Goal: Check status

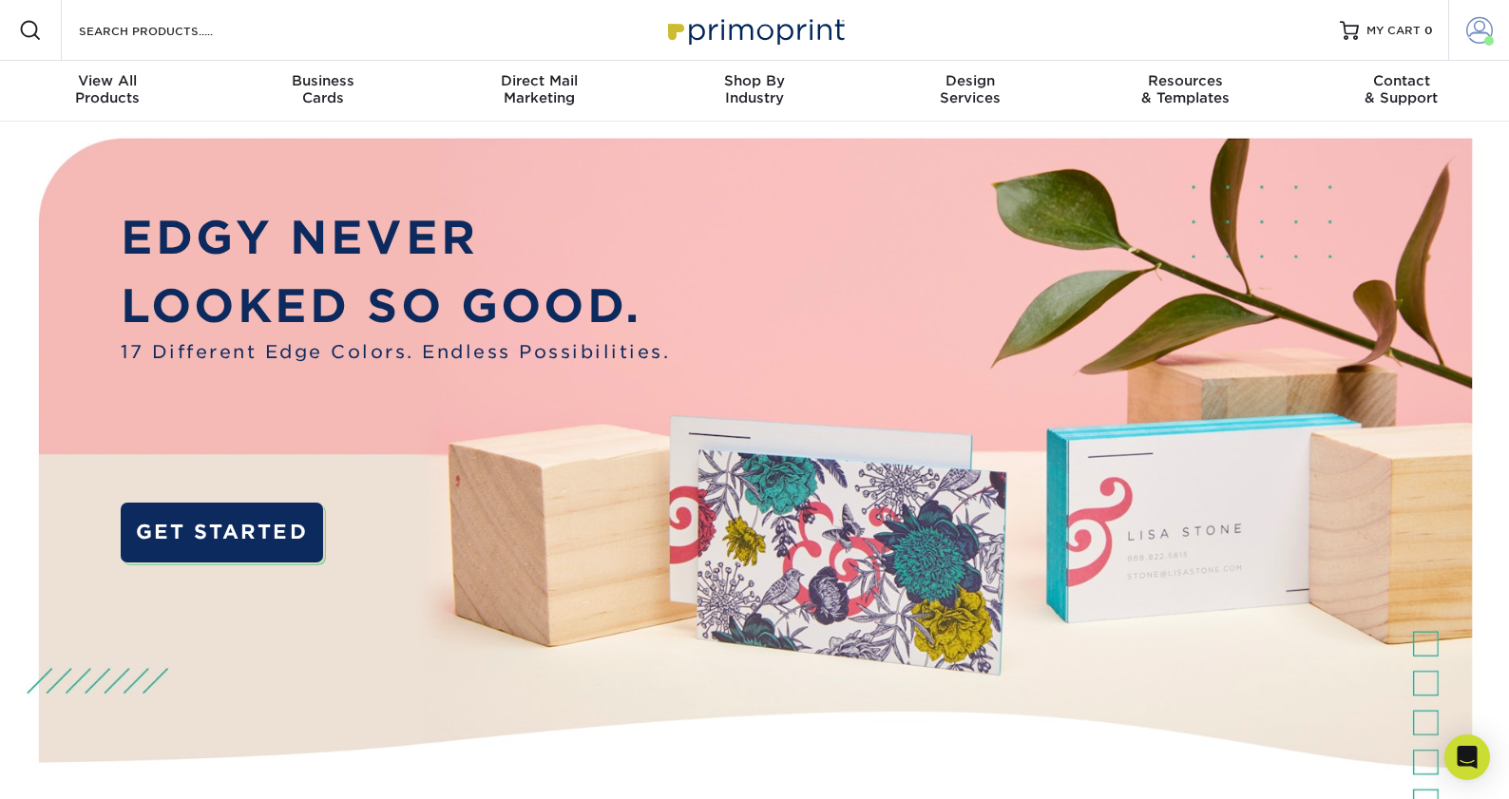
click at [1481, 31] on span at bounding box center [1479, 30] width 27 height 27
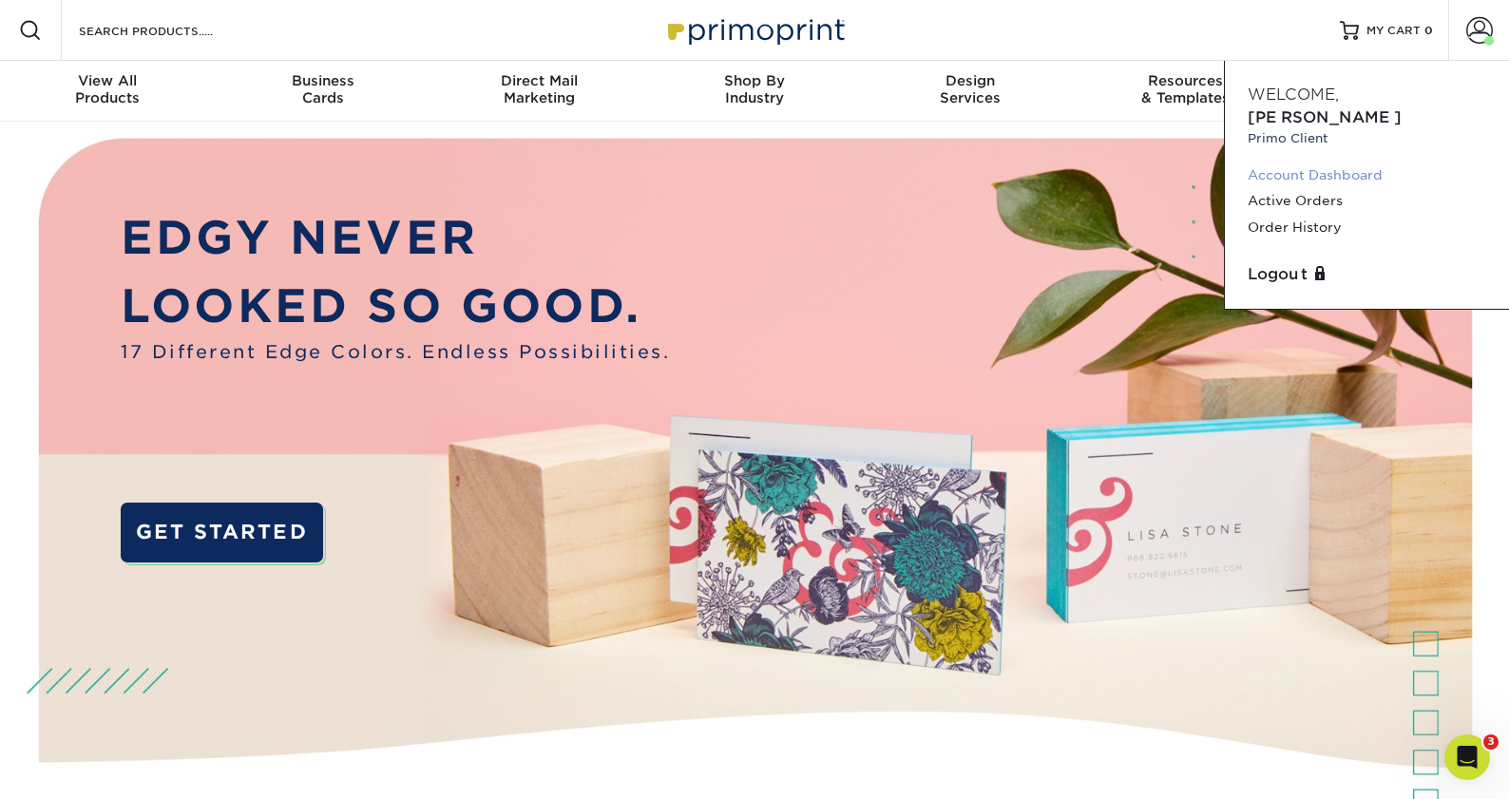
click at [1331, 162] on link "Account Dashboard" at bounding box center [1366, 175] width 238 height 26
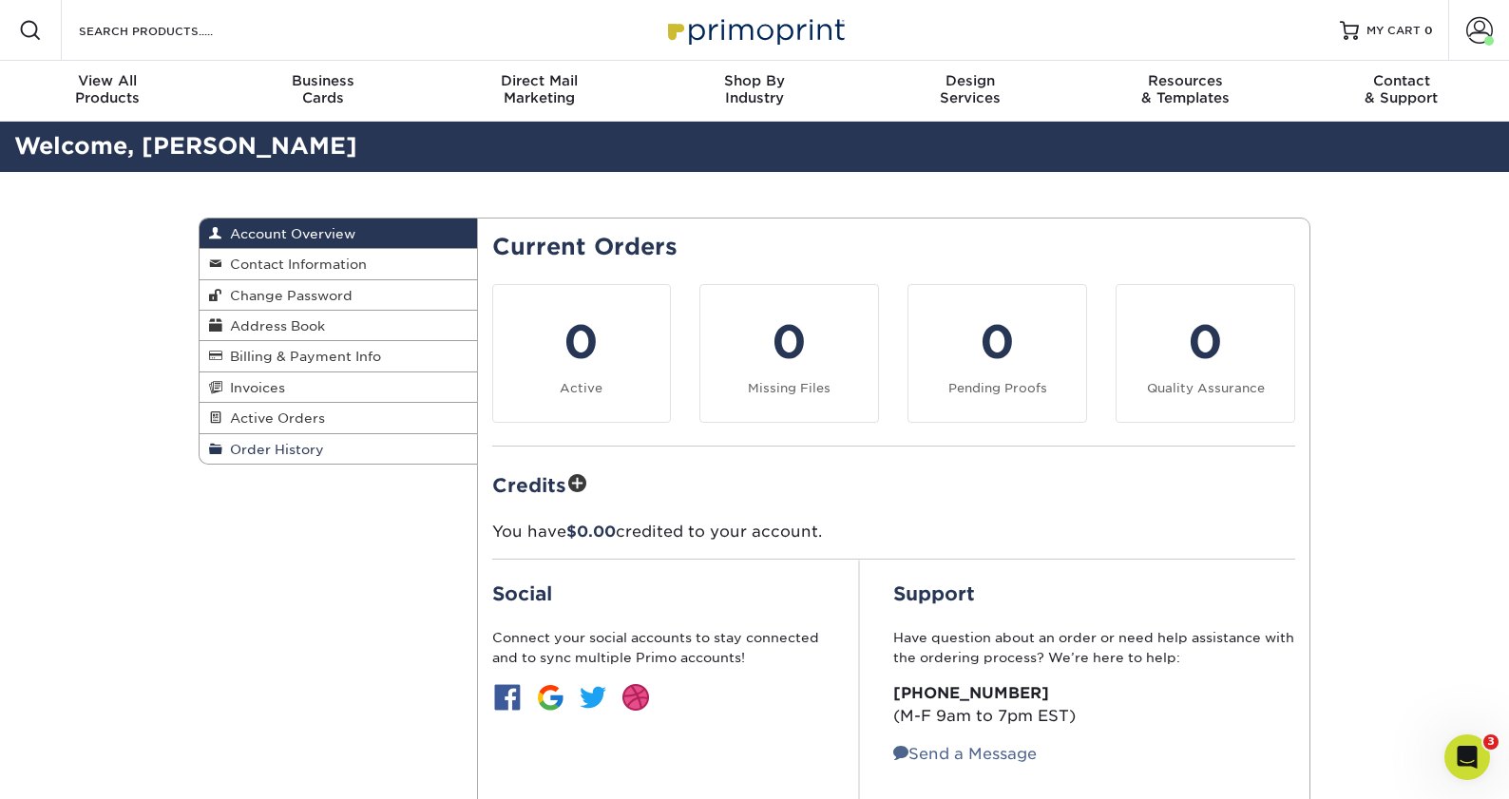
click at [298, 443] on span "Order History" at bounding box center [273, 449] width 102 height 15
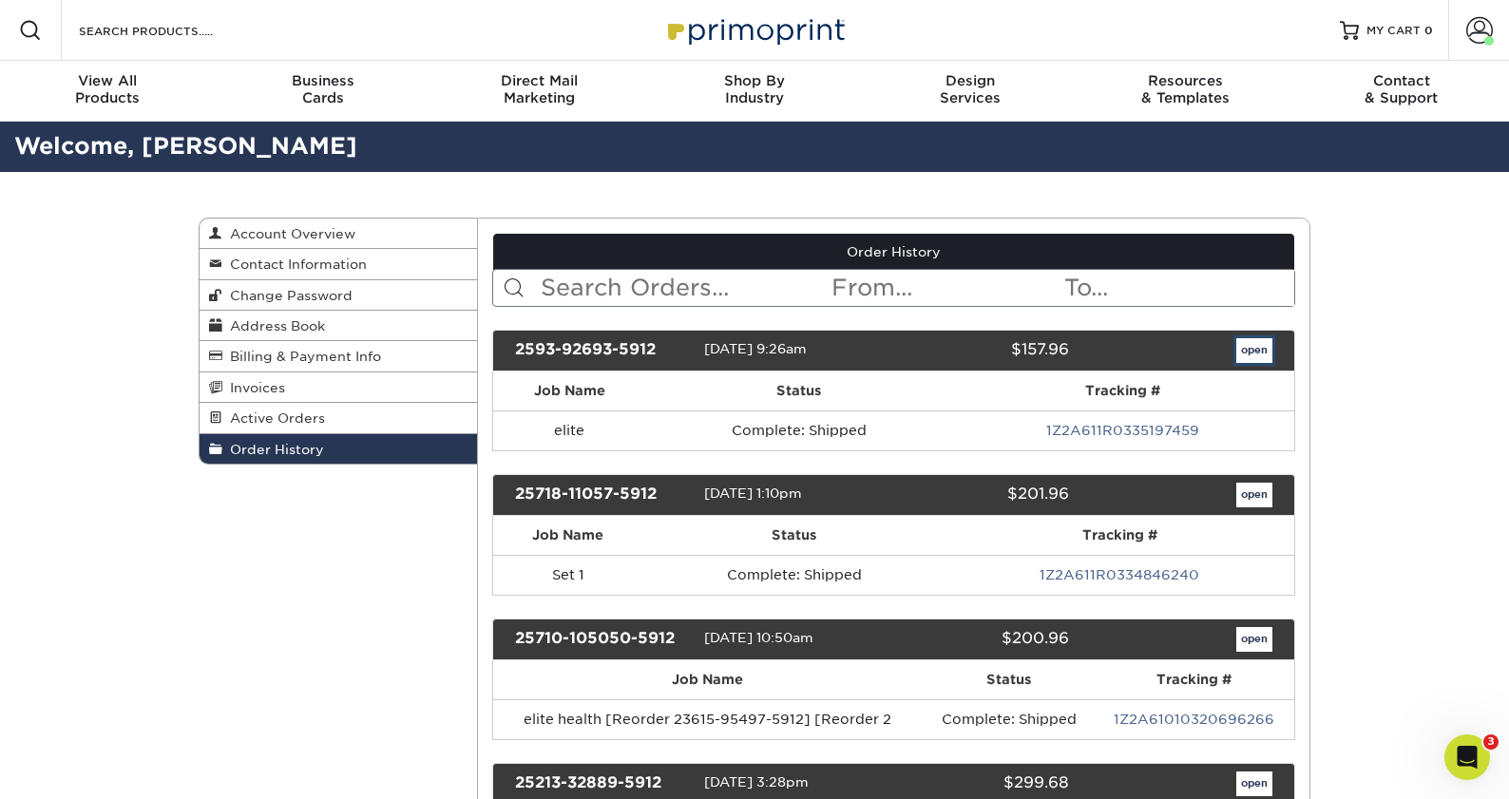
click at [1239, 351] on link "open" at bounding box center [1254, 350] width 36 height 25
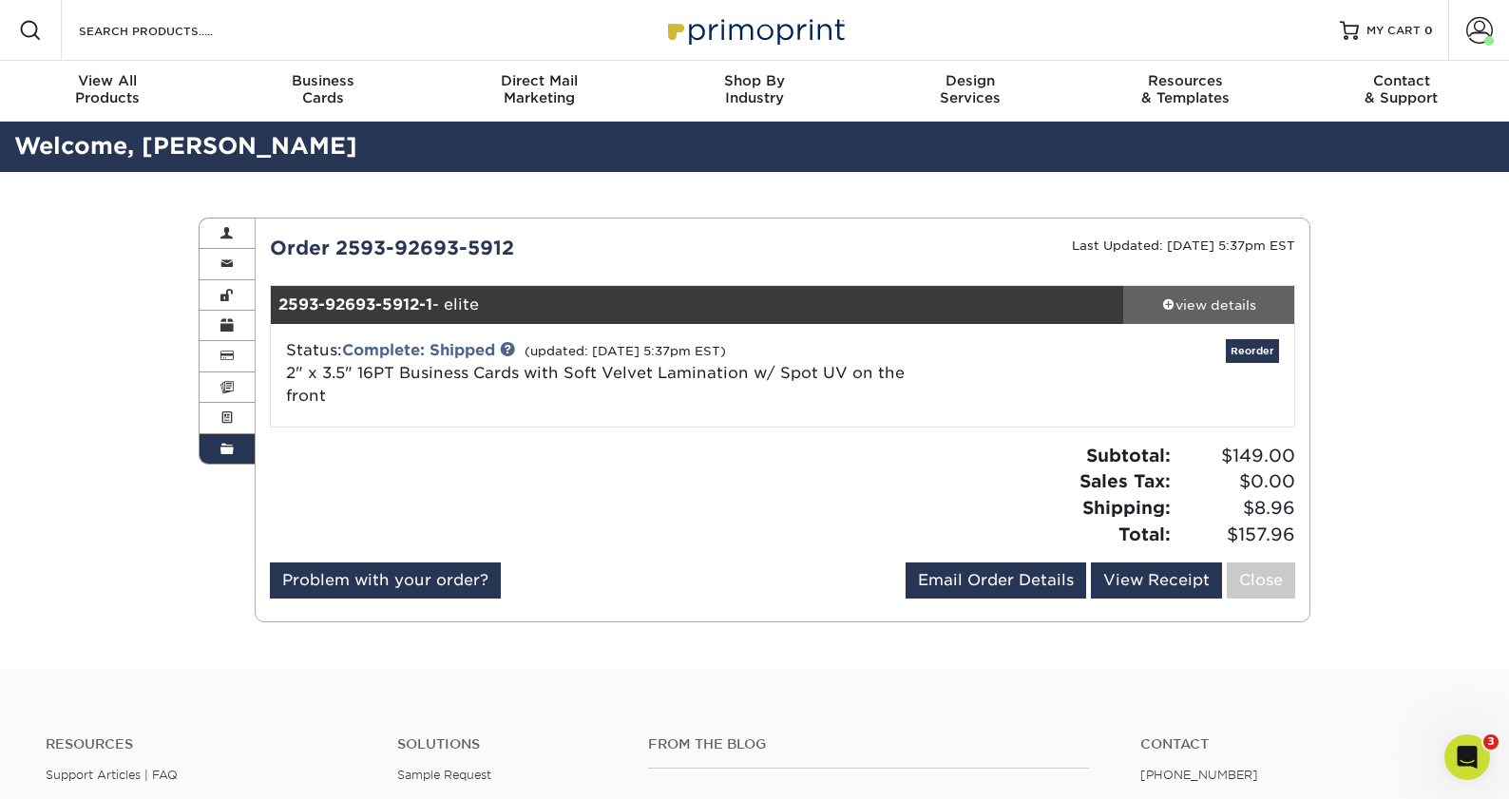
click at [1211, 307] on div "view details" at bounding box center [1208, 304] width 171 height 19
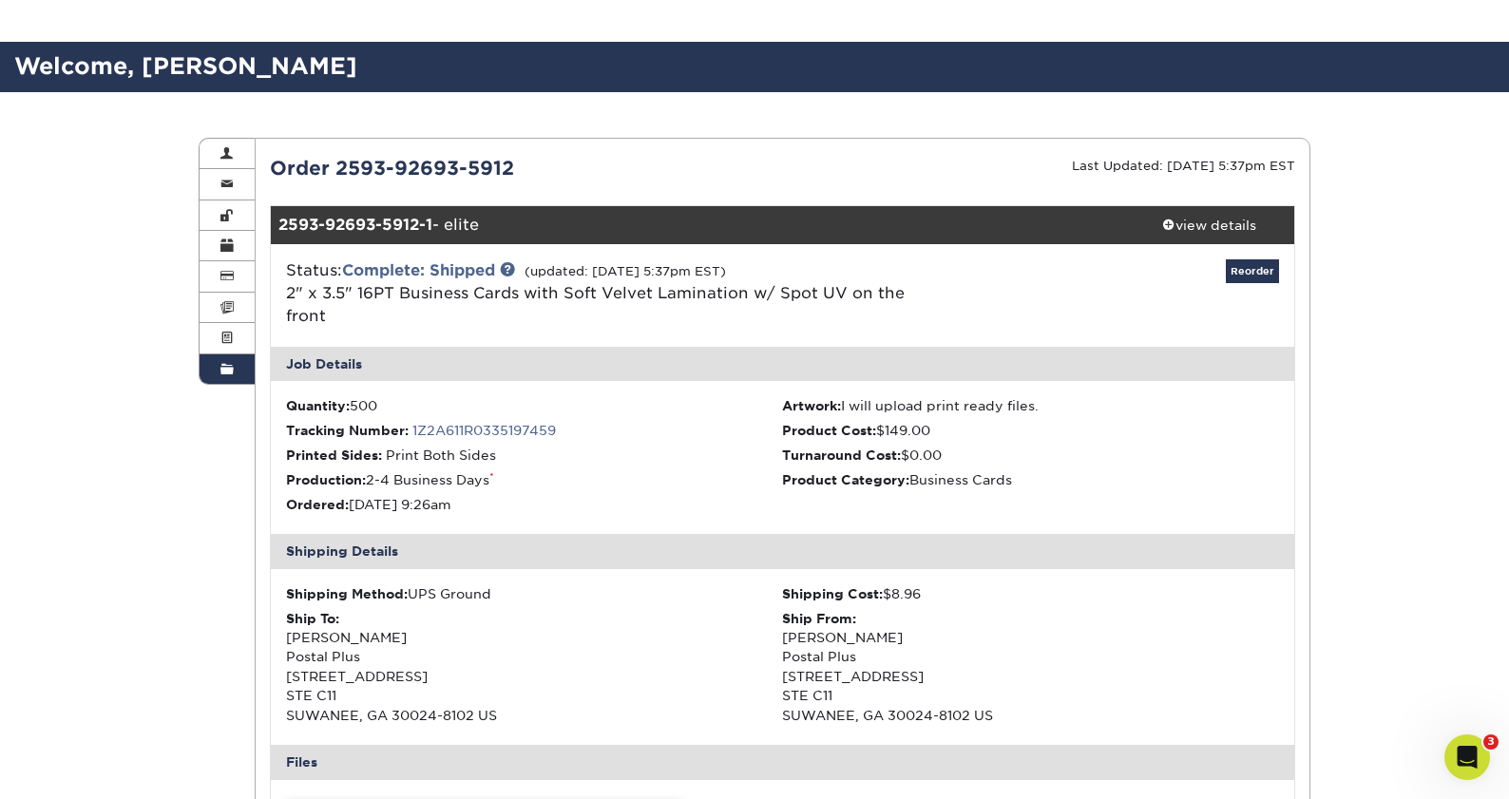
scroll to position [190, 0]
